Goal: Task Accomplishment & Management: Use online tool/utility

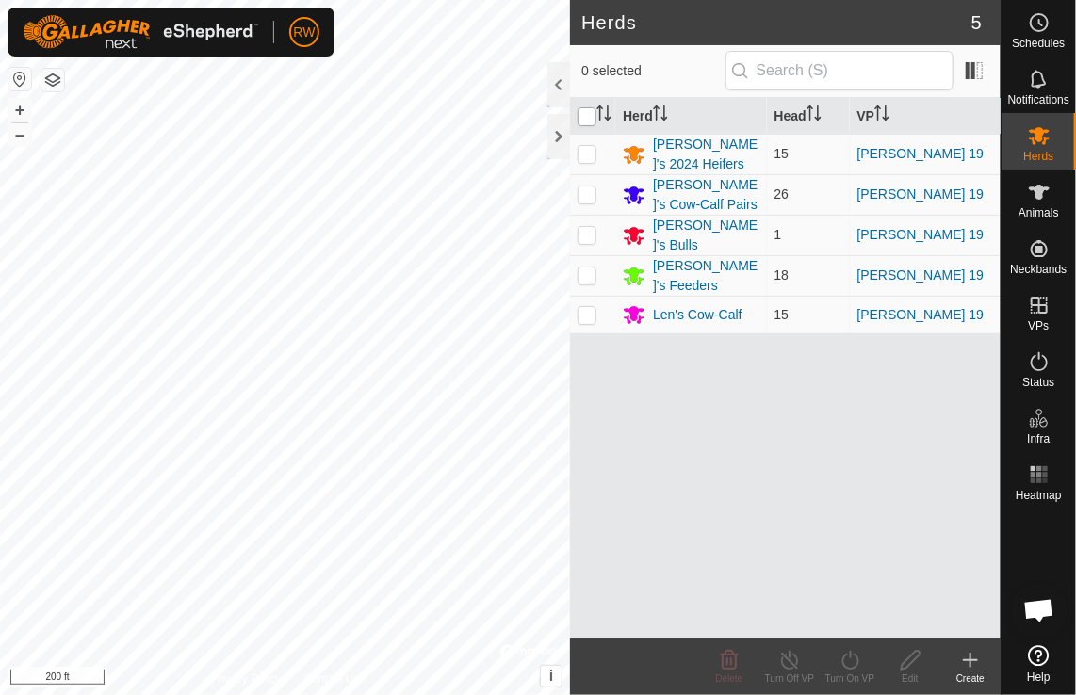
click at [588, 116] on input "checkbox" at bounding box center [586, 116] width 19 height 19
checkbox input "true"
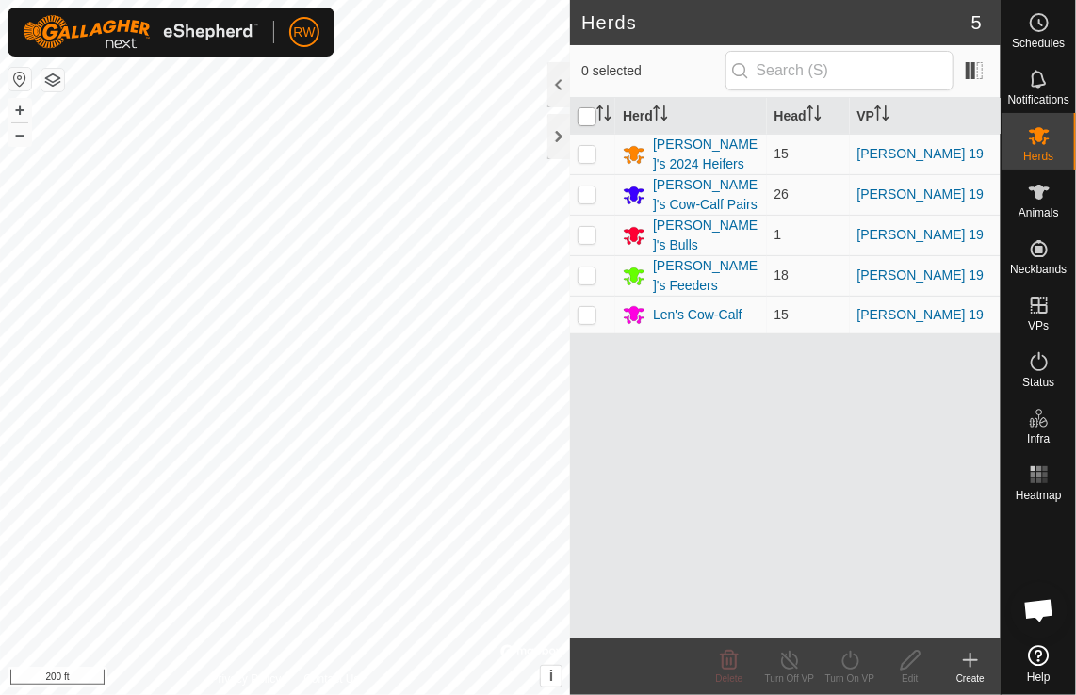
checkbox input "true"
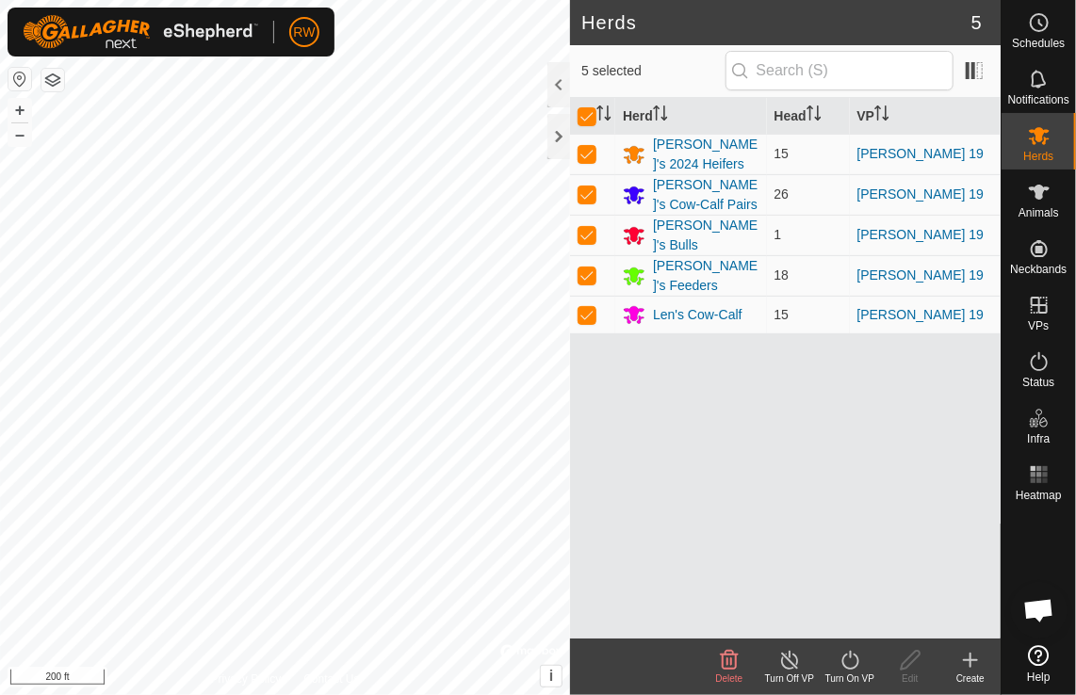
click at [850, 665] on icon at bounding box center [850, 660] width 24 height 23
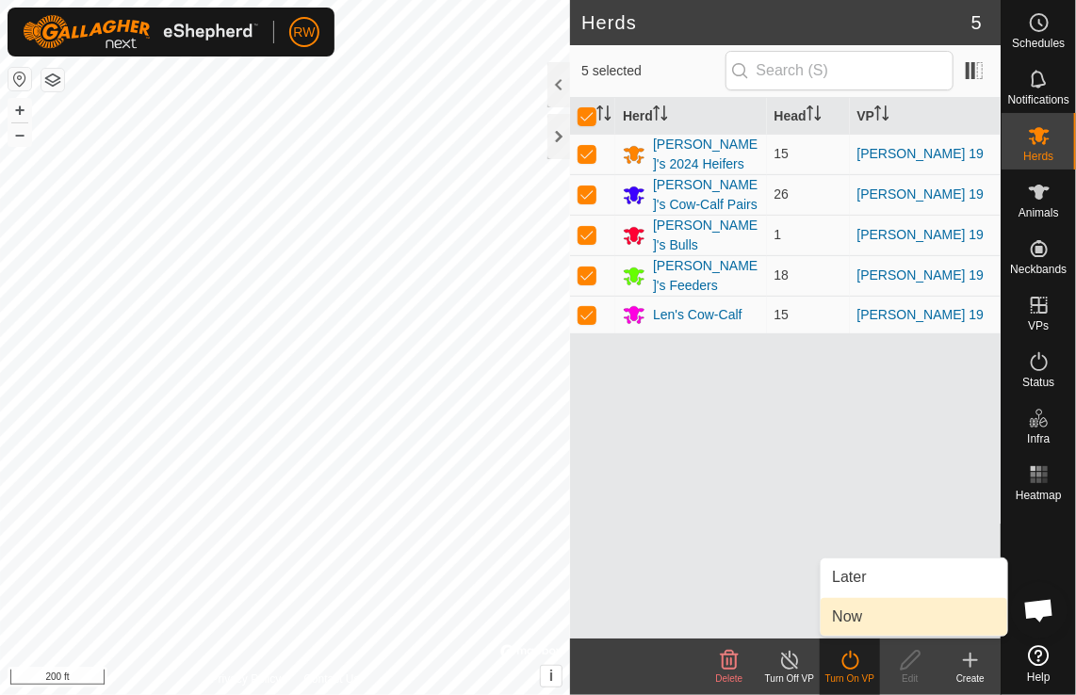
click at [862, 626] on link "Now" at bounding box center [913, 617] width 186 height 38
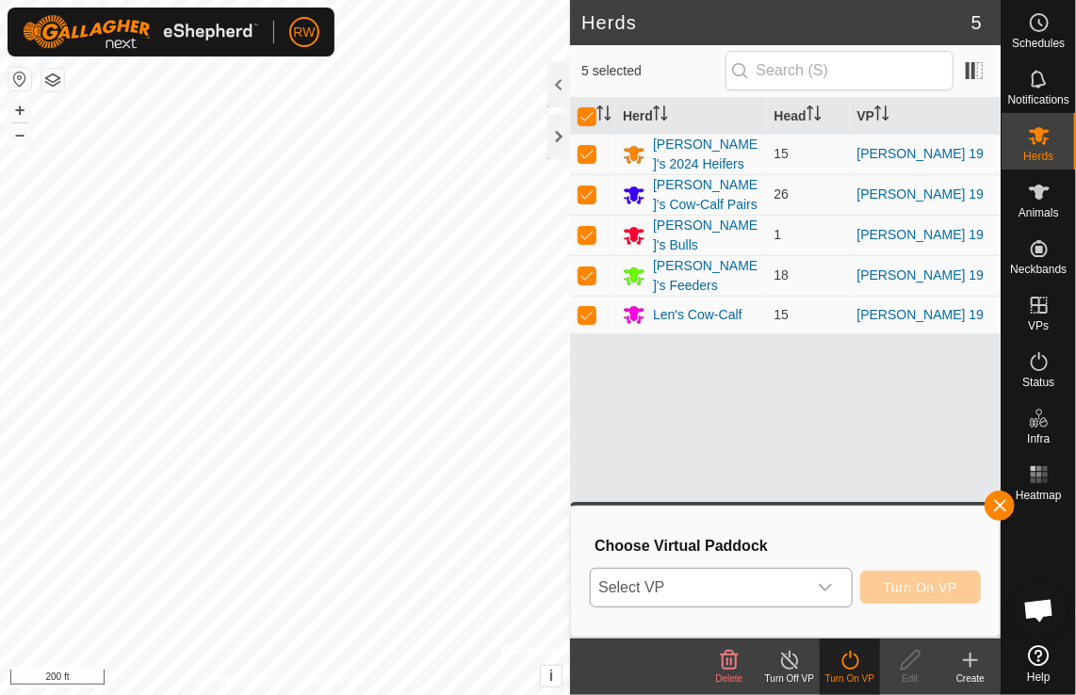
click at [830, 586] on icon "dropdown trigger" at bounding box center [825, 587] width 15 height 15
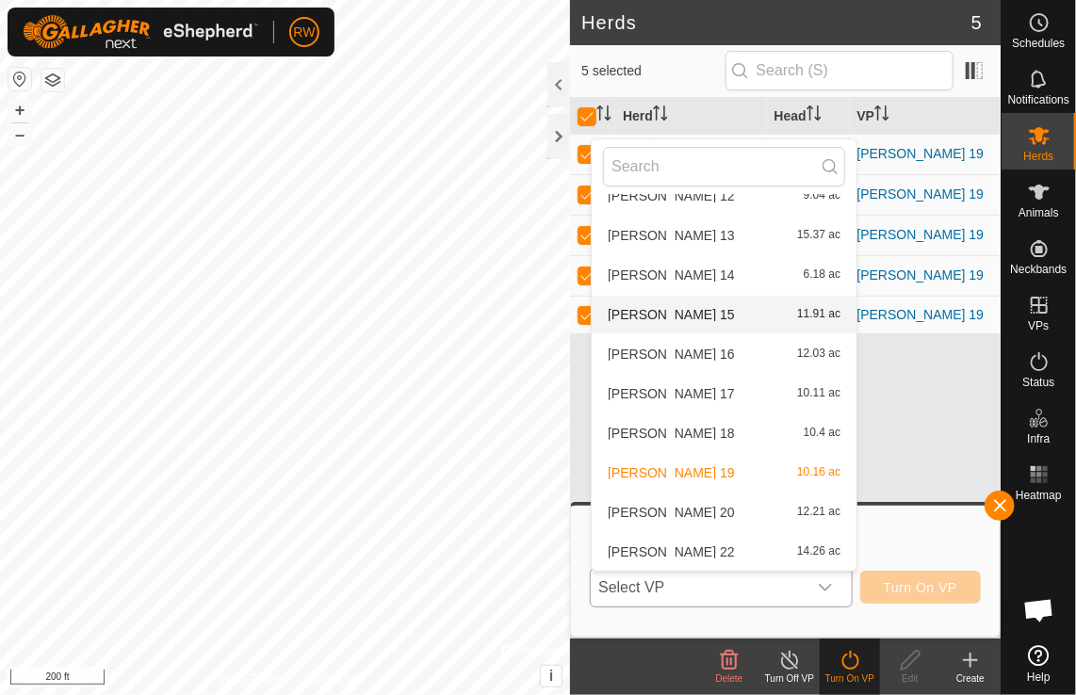
scroll to position [283, 0]
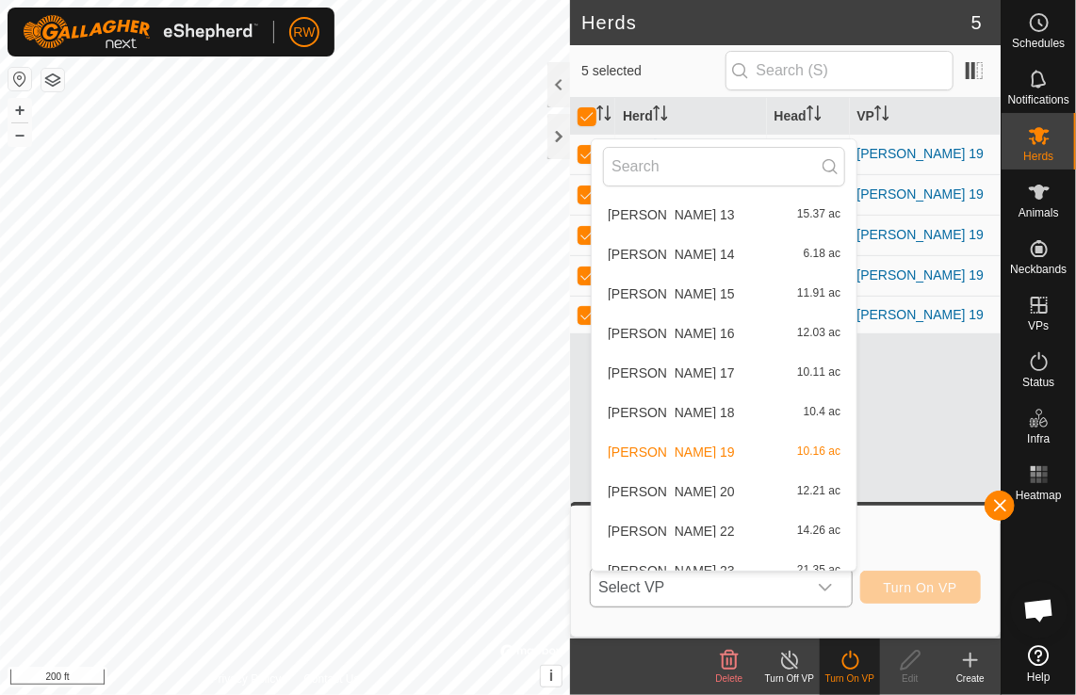
click at [652, 490] on li "[PERSON_NAME] 20 12.21 ac" at bounding box center [724, 492] width 265 height 38
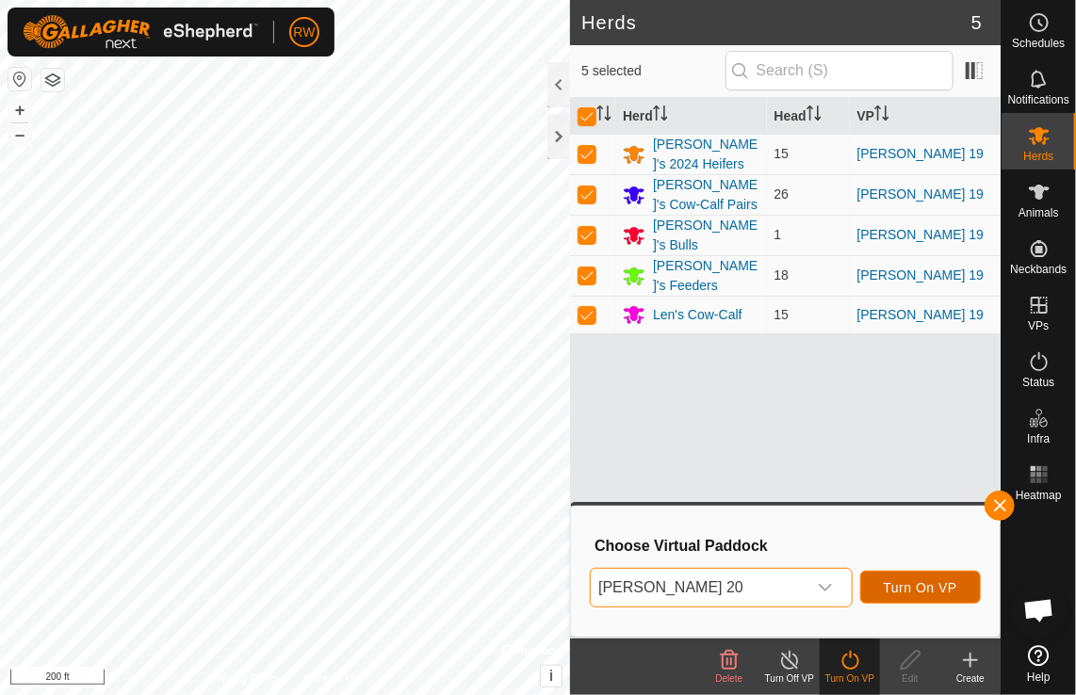
click at [910, 580] on span "Turn On VP" at bounding box center [920, 587] width 73 height 15
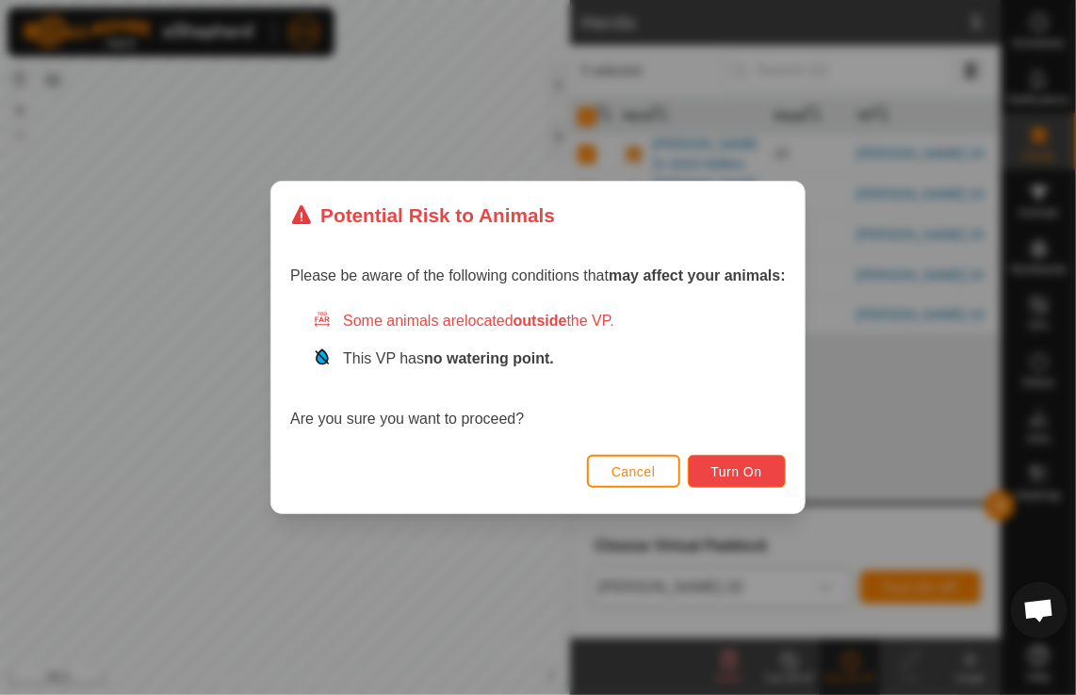
click at [723, 465] on span "Turn On" at bounding box center [736, 471] width 51 height 15
